Goal: Task Accomplishment & Management: Use online tool/utility

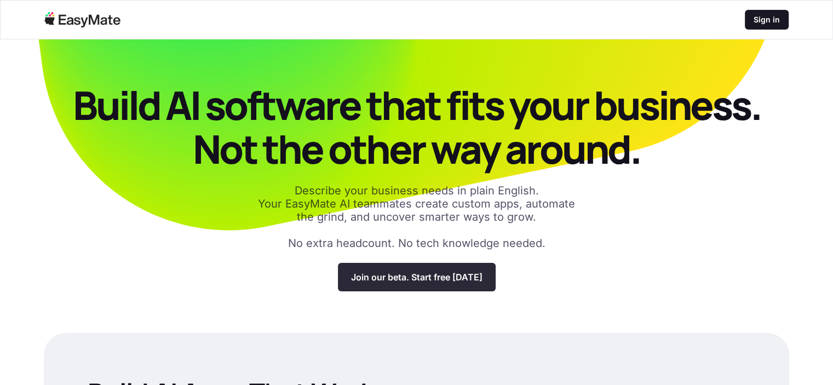
click at [423, 278] on p "Join our beta. Start free [DATE]" at bounding box center [416, 277] width 131 height 11
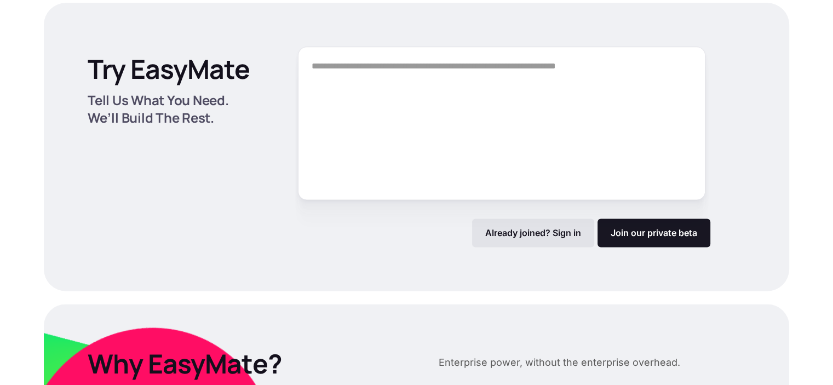
scroll to position [1464, 0]
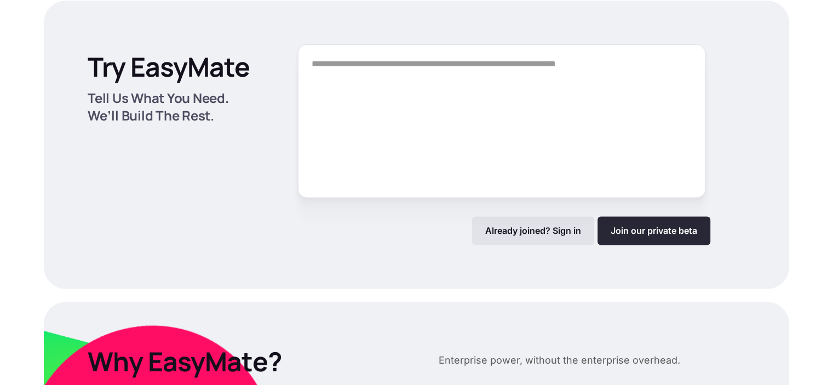
click at [650, 232] on link "Join our private beta" at bounding box center [654, 230] width 113 height 28
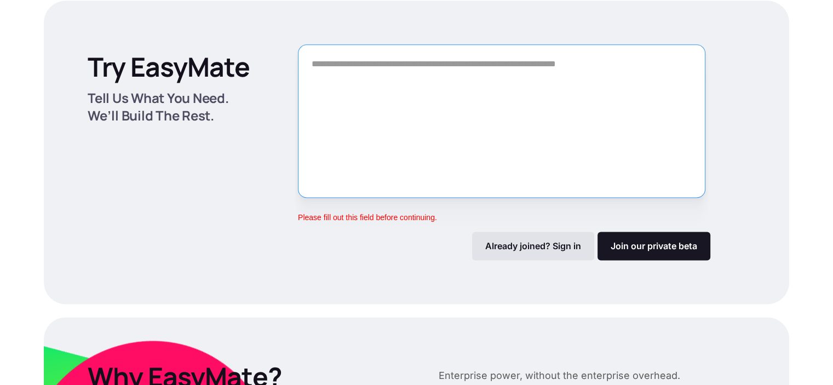
click at [344, 88] on textarea "Form" at bounding box center [502, 120] width 408 height 153
type textarea "*"
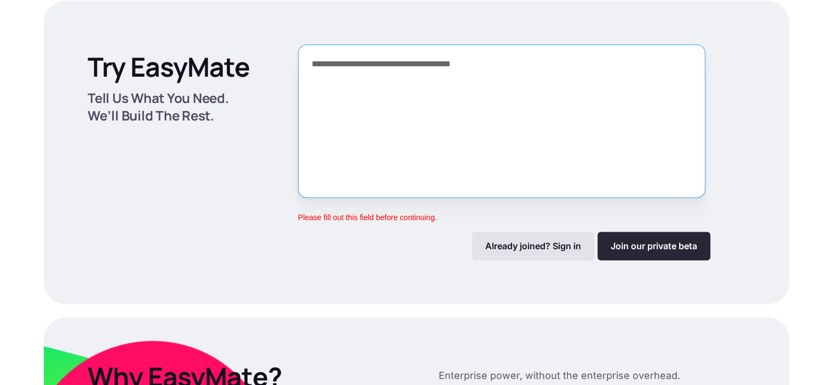
type textarea "**********"
click at [671, 241] on link "Join our private beta" at bounding box center [654, 246] width 113 height 28
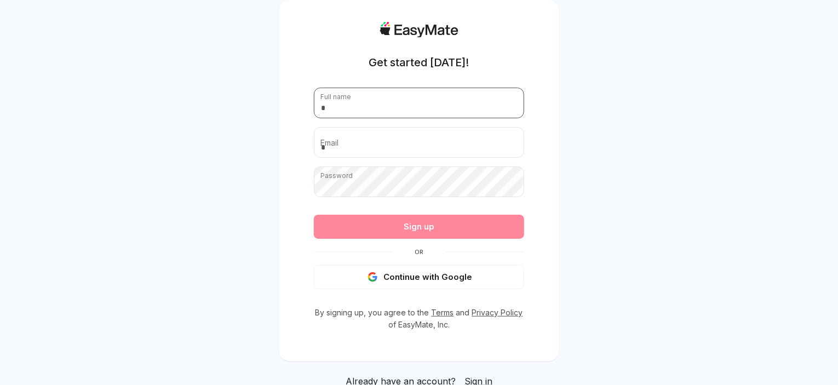
click at [348, 98] on input "text" at bounding box center [419, 103] width 210 height 31
type input "**********"
click at [445, 278] on button "Continue with Google" at bounding box center [419, 277] width 210 height 24
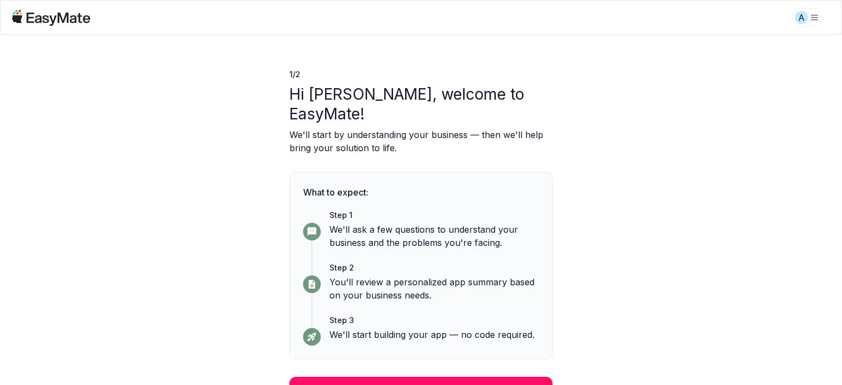
drag, startPoint x: 432, startPoint y: 367, endPoint x: 447, endPoint y: 364, distance: 14.5
click at [432, 377] on button "Continue" at bounding box center [420, 391] width 263 height 28
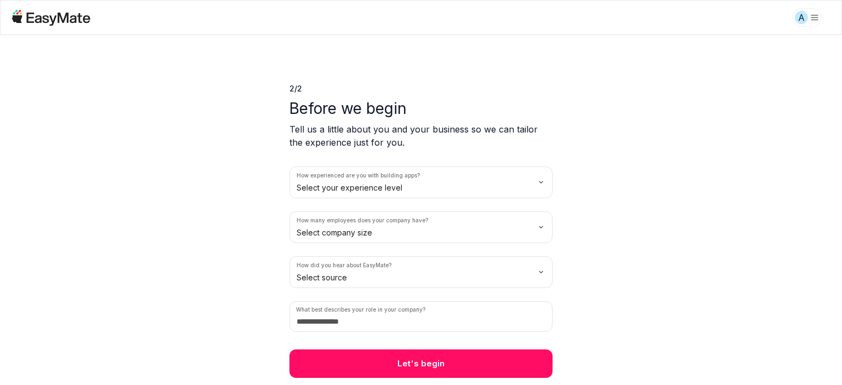
click at [537, 182] on html "A 2 / 2 Before we begin Tell us a little about you and your business so we can …" at bounding box center [421, 192] width 842 height 385
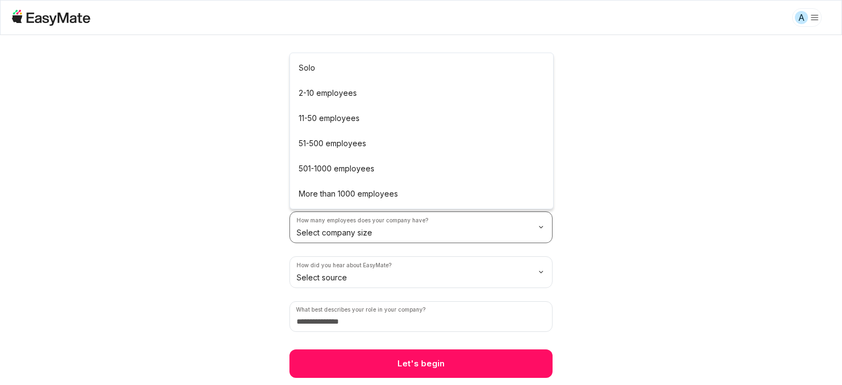
click at [541, 228] on html "A 2 / 2 Before we begin Tell us a little about you and your business so we can …" at bounding box center [421, 192] width 842 height 385
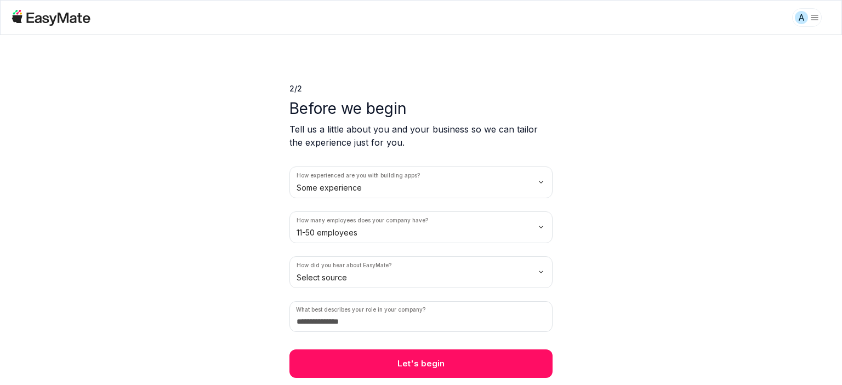
click at [537, 272] on html "A 2 / 2 Before we begin Tell us a little about you and your business so we can …" at bounding box center [421, 192] width 842 height 385
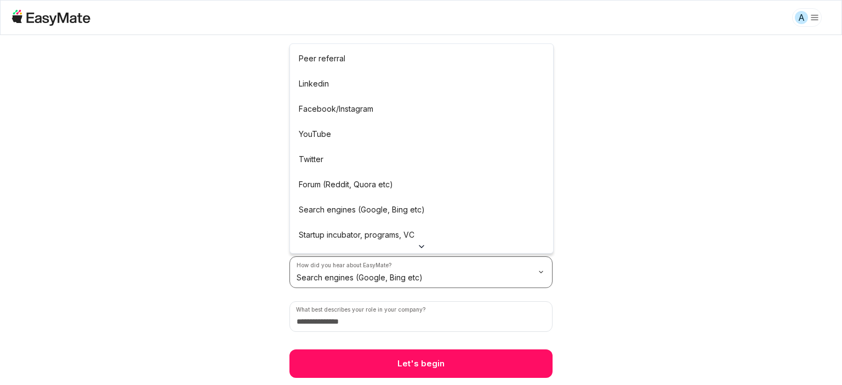
click at [504, 277] on html "A 2 / 2 Before we begin Tell us a little about you and your business so we can …" at bounding box center [421, 192] width 842 height 385
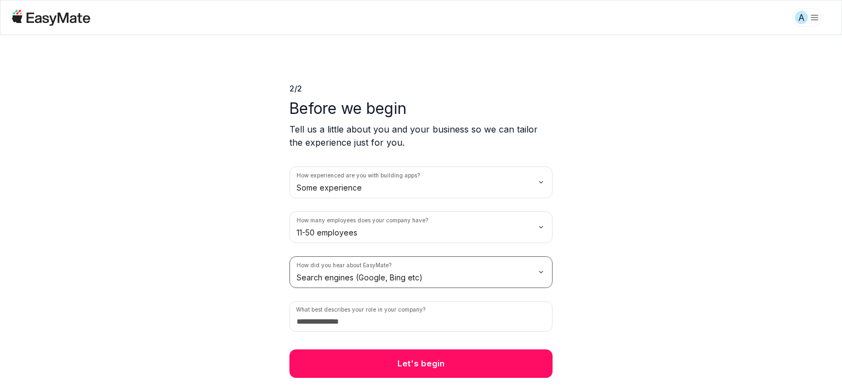
click at [211, 226] on html "A 2 / 2 Before we begin Tell us a little about you and your business so we can …" at bounding box center [421, 192] width 842 height 385
click at [378, 321] on input at bounding box center [420, 316] width 263 height 31
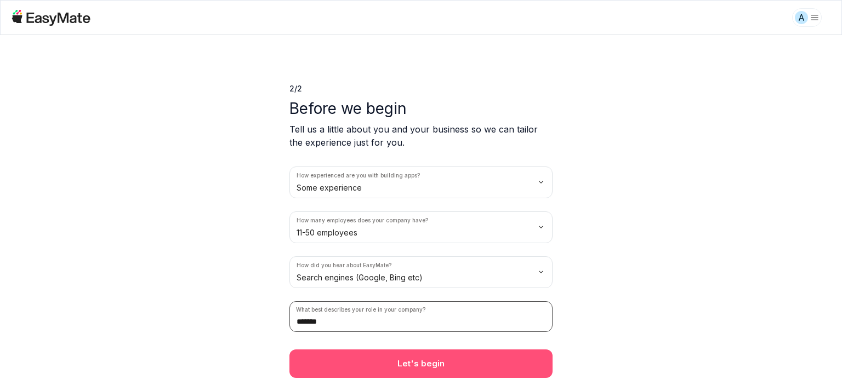
type input "*******"
click at [459, 370] on button "Let's begin" at bounding box center [420, 364] width 263 height 28
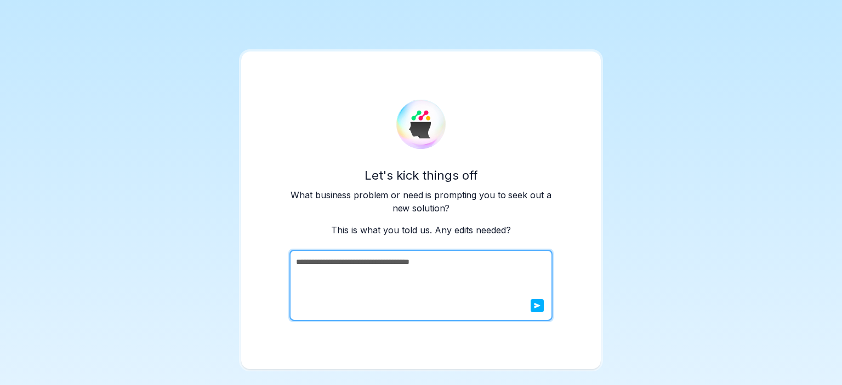
click at [534, 305] on icon "submit" at bounding box center [537, 305] width 7 height 7
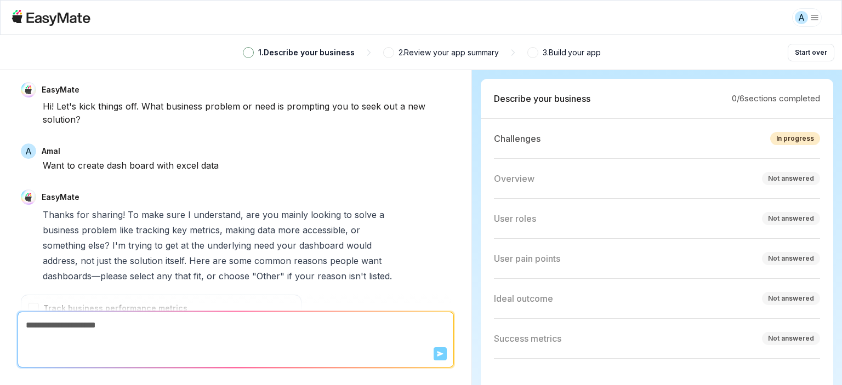
scroll to position [254, 0]
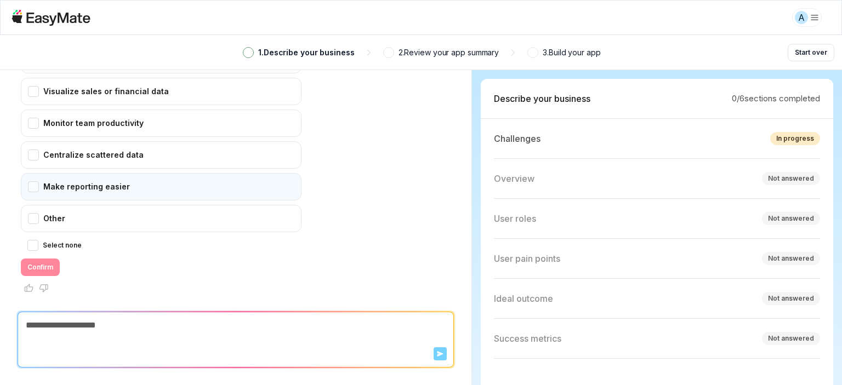
click at [28, 184] on div "Make reporting easier" at bounding box center [161, 186] width 281 height 27
click at [43, 264] on button "Confirm" at bounding box center [40, 268] width 39 height 18
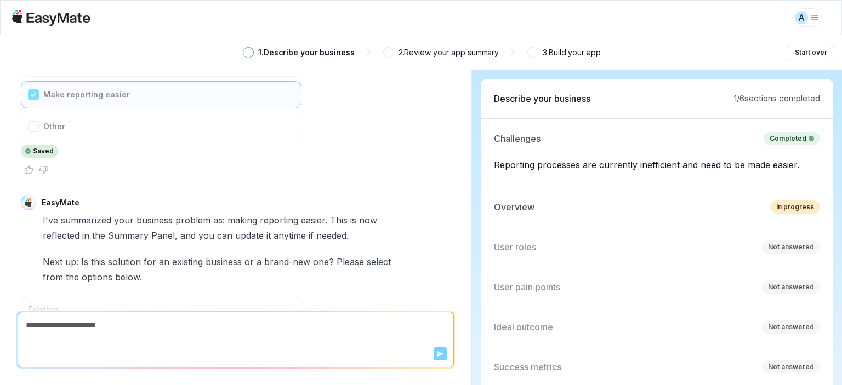
scroll to position [2, 0]
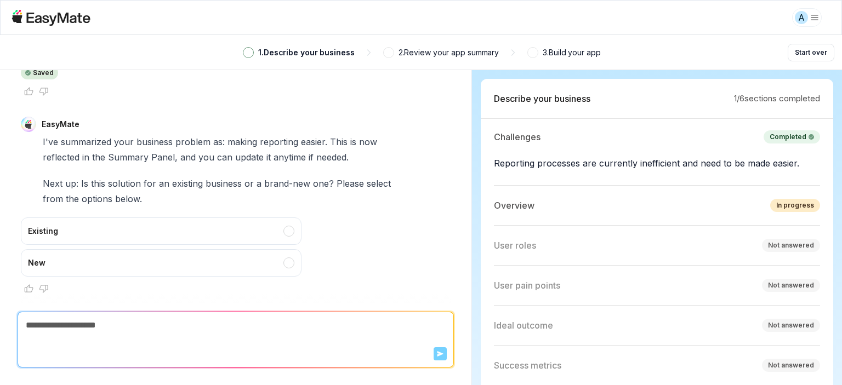
click at [290, 262] on div "New" at bounding box center [161, 262] width 281 height 27
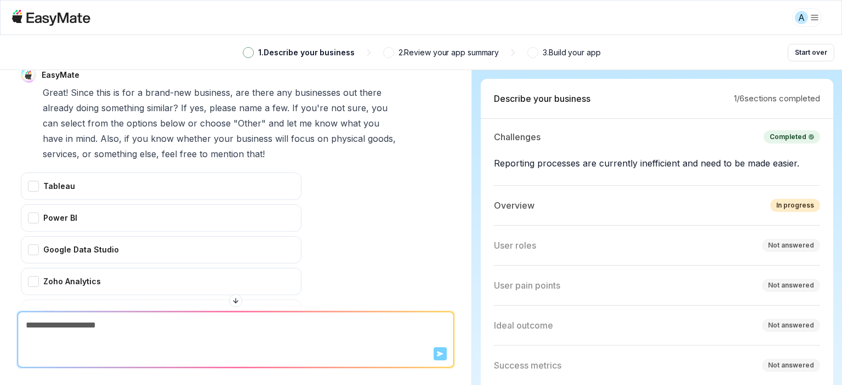
scroll to position [764, 0]
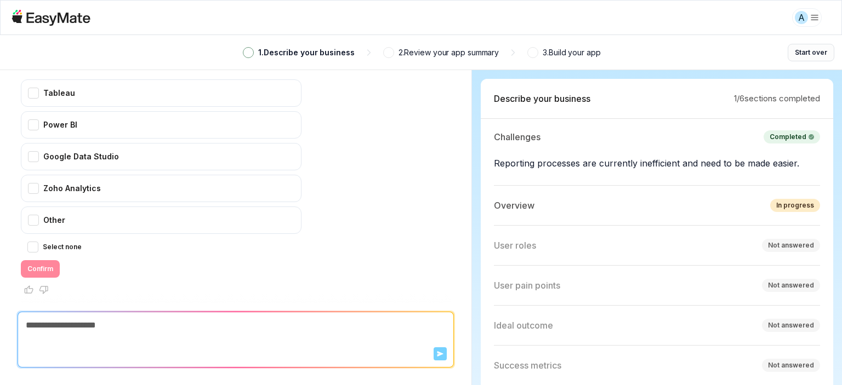
click at [815, 53] on button "Start over" at bounding box center [810, 53] width 47 height 18
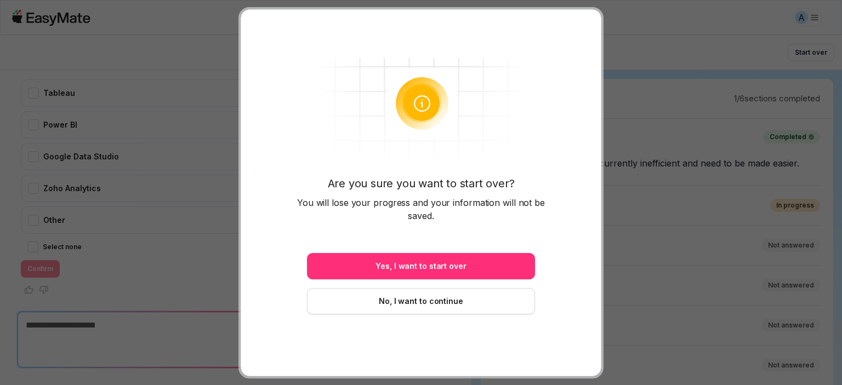
click at [438, 265] on button "Yes, I want to start over" at bounding box center [421, 266] width 228 height 26
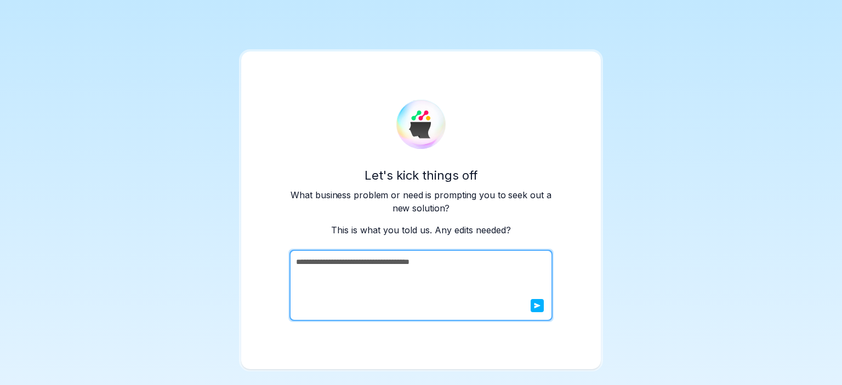
click at [539, 305] on icon "submit" at bounding box center [537, 305] width 6 height 5
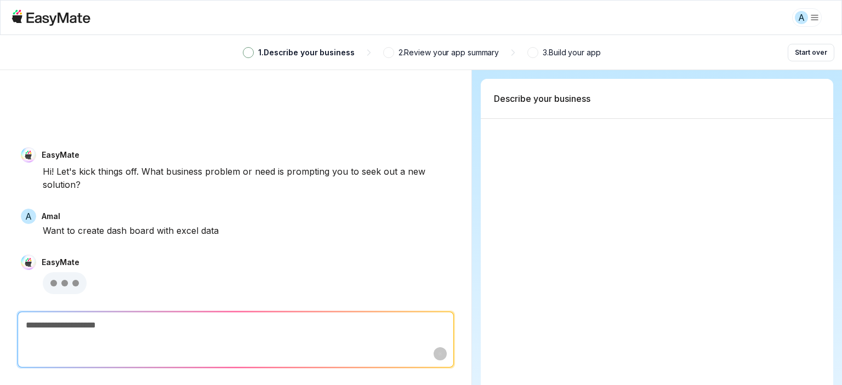
type textarea "*"
